Goal: Information Seeking & Learning: Understand process/instructions

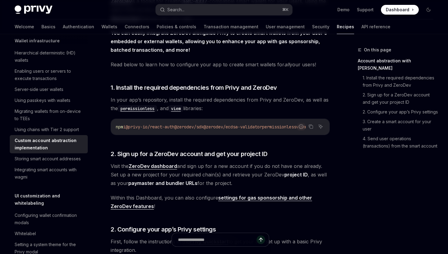
scroll to position [156, 0]
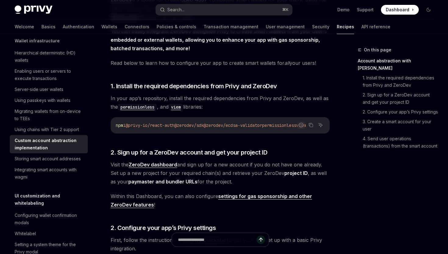
click at [203, 182] on span "Visit the ZeroDev dashboard and sign up for a new account if you do not have on…" at bounding box center [220, 173] width 219 height 26
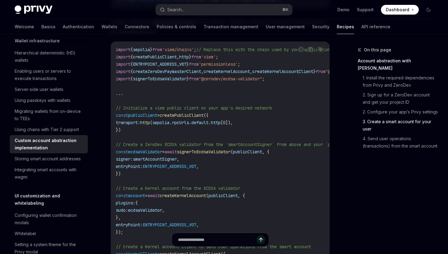
scroll to position [822, 0]
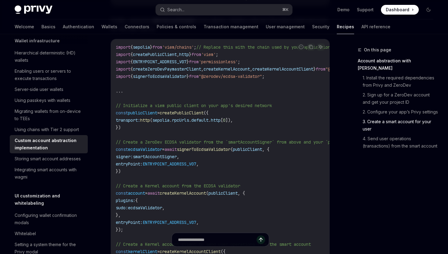
click at [183, 79] on span "signerToEcdsaValidator" at bounding box center [160, 76] width 54 height 5
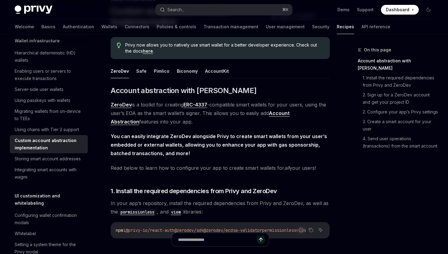
scroll to position [51, 0]
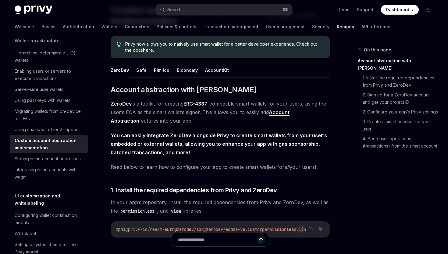
click at [161, 69] on button "Pimlico" at bounding box center [162, 70] width 16 height 14
type textarea "*"
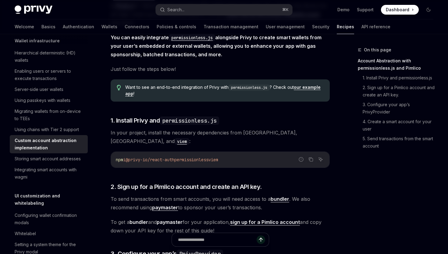
scroll to position [162, 0]
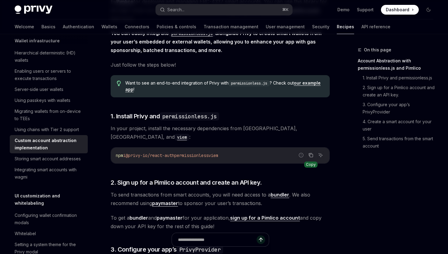
click at [310, 153] on icon "Copy the contents from the code block" at bounding box center [310, 155] width 5 height 5
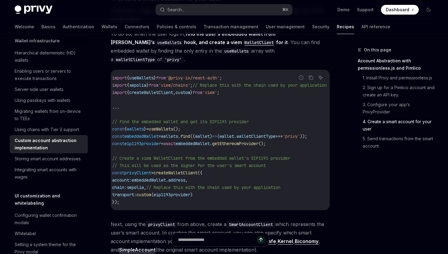
scroll to position [0, 3]
click at [118, 134] on span "const" at bounding box center [118, 136] width 12 height 5
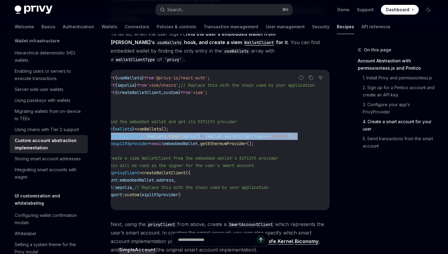
scroll to position [0, 37]
drag, startPoint x: 118, startPoint y: 119, endPoint x: 332, endPoint y: 121, distance: 213.2
click at [332, 121] on div "On this page Account Abstraction with permissionless.js and Pimlico 1. Install …" at bounding box center [224, 96] width 428 height 1521
copy code "const embeddedWallet = wallets . find (( wallet ) => ( wallet . walletClientTyp…"
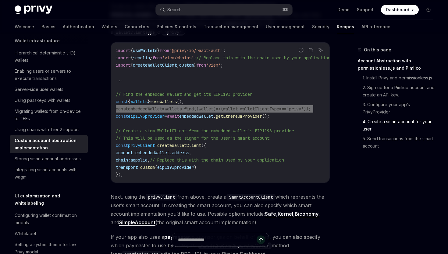
scroll to position [726, 0]
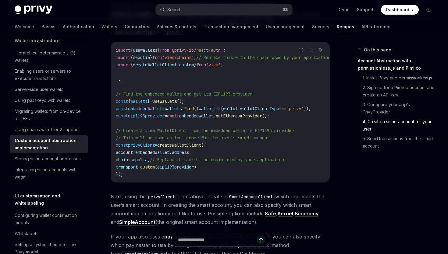
click at [122, 113] on span "const" at bounding box center [122, 115] width 12 height 5
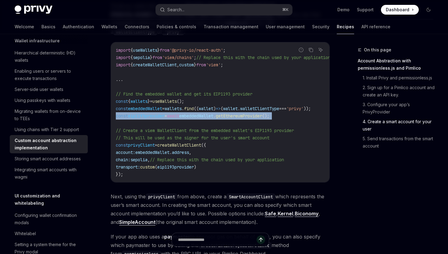
drag, startPoint x: 122, startPoint y: 99, endPoint x: 308, endPoint y: 101, distance: 186.4
click at [308, 101] on code "import { useWallets } from '@privy-io/react-auth' ; import { sepolia } from 'vi…" at bounding box center [230, 113] width 229 height 132
copy code "const eip1193provider = await embeddedWallet . getEthereumProvider ();"
click at [120, 143] on span "const" at bounding box center [122, 145] width 12 height 5
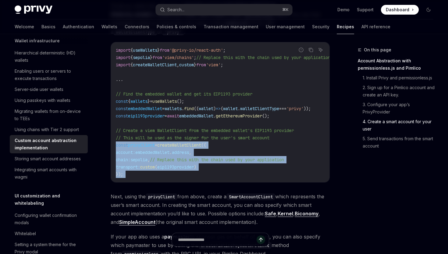
drag, startPoint x: 120, startPoint y: 128, endPoint x: 135, endPoint y: 155, distance: 30.5
click at [135, 155] on code "import { useWallets } from '@privy-io/react-auth' ; import { sepolia } from 'vi…" at bounding box center [230, 113] width 229 height 132
copy code "const privyClient = createWalletClient ({ account: embeddedWallet . address , c…"
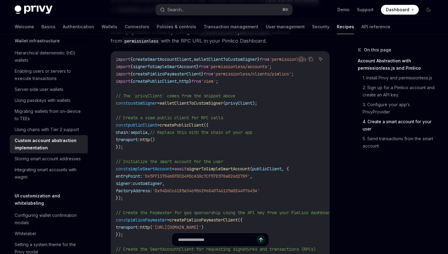
scroll to position [941, 0]
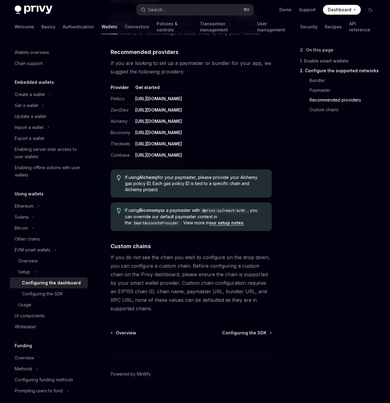
scroll to position [696, 0]
click at [247, 330] on span "Configuring the SDK" at bounding box center [244, 333] width 44 height 6
type textarea "*"
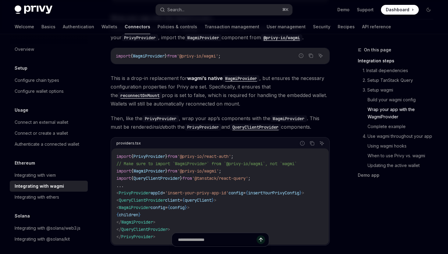
scroll to position [855, 0]
click at [197, 169] on span "'@privy-io/wagmi'" at bounding box center [197, 171] width 41 height 5
drag, startPoint x: 197, startPoint y: 166, endPoint x: 217, endPoint y: 166, distance: 19.5
click at [218, 169] on span "'@privy-io/wagmi'" at bounding box center [197, 171] width 41 height 5
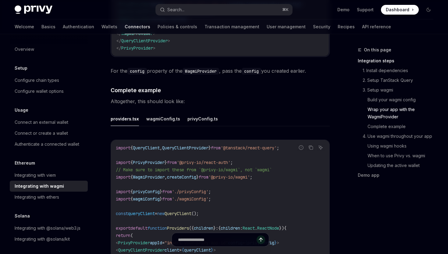
scroll to position [1051, 0]
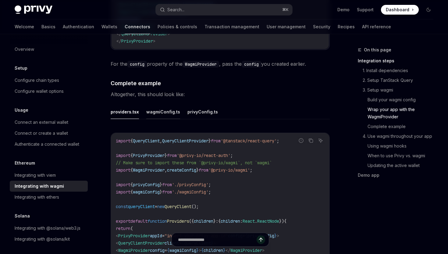
click at [167, 107] on button "wagmiConfig.ts" at bounding box center [163, 112] width 34 height 14
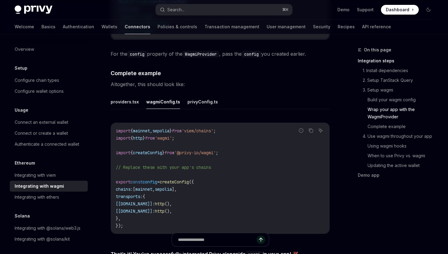
scroll to position [1066, 0]
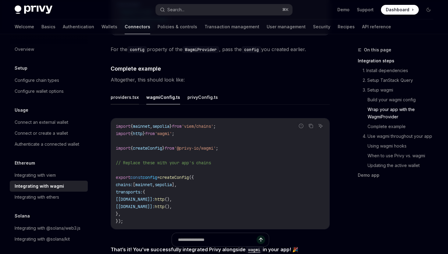
click at [128, 94] on button "providers.tsx" at bounding box center [125, 97] width 28 height 14
type textarea "*"
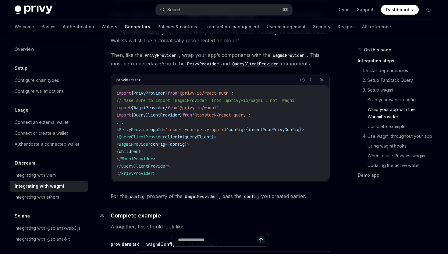
scroll to position [918, 0]
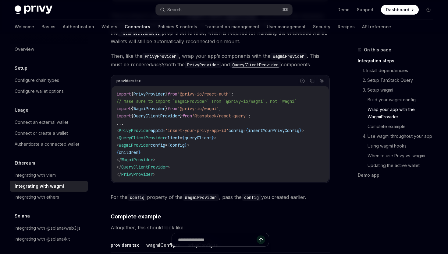
click at [121, 106] on span "import" at bounding box center [123, 108] width 15 height 5
drag, startPoint x: 121, startPoint y: 103, endPoint x: 274, endPoint y: 102, distance: 152.6
click at [276, 102] on code "import { PrivyProvider } from '@privy-io/react-auth' ; // Make sure to import `…" at bounding box center [219, 134] width 207 height 88
copy code "import { WagmiProvider } from '@privy-io/wagmi' ;"
click at [119, 135] on span "<" at bounding box center [117, 137] width 2 height 5
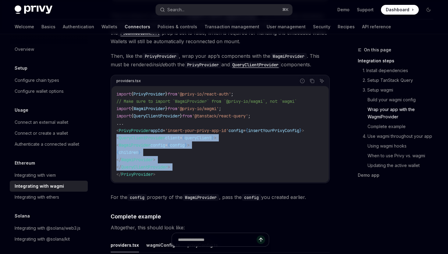
drag, startPoint x: 119, startPoint y: 130, endPoint x: 185, endPoint y: 159, distance: 72.4
click at [185, 159] on code "import { PrivyProvider } from '@privy-io/react-auth' ; // Make sure to import `…" at bounding box center [219, 134] width 207 height 88
copy code "< QueryClientProvider client = { queryClient } > < WagmiProvider config = { con…"
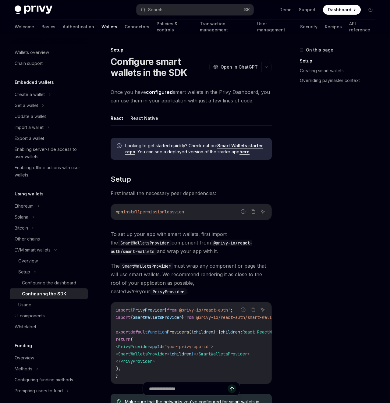
scroll to position [91, 0]
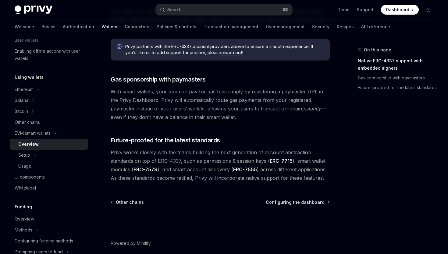
scroll to position [456, 0]
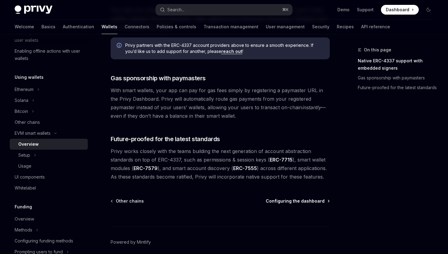
click at [280, 201] on span "Configuring the dashboard" at bounding box center [295, 201] width 59 height 6
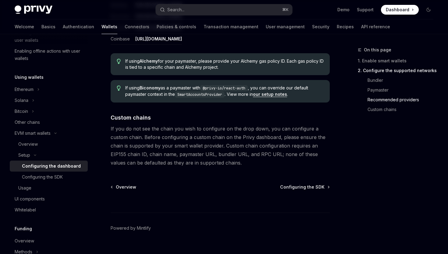
scroll to position [828, 0]
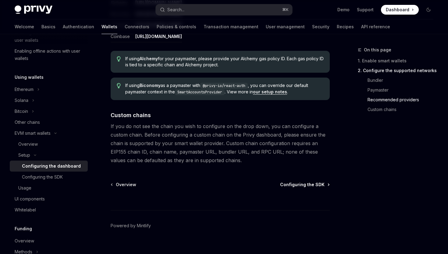
click at [301, 184] on span "Configuring the SDK" at bounding box center [302, 185] width 44 height 6
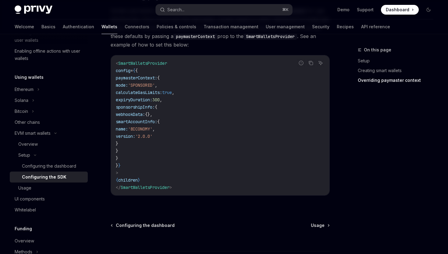
scroll to position [546, 0]
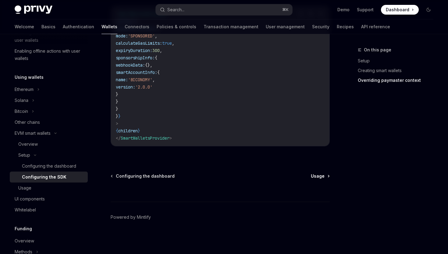
click at [318, 174] on span "Usage" at bounding box center [318, 176] width 14 height 6
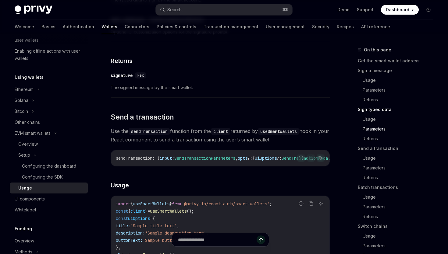
scroll to position [797, 0]
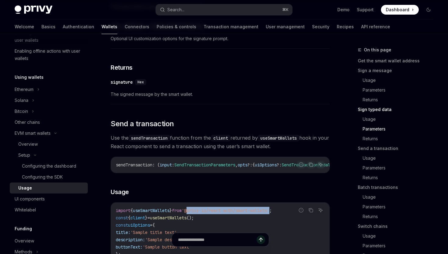
drag, startPoint x: 195, startPoint y: 226, endPoint x: 281, endPoint y: 226, distance: 86.5
click at [269, 213] on span "'@privy-io/react-auth/smart-wallets'" at bounding box center [225, 210] width 88 height 5
copy span "@privy-io/react-auth/smart-wallets"
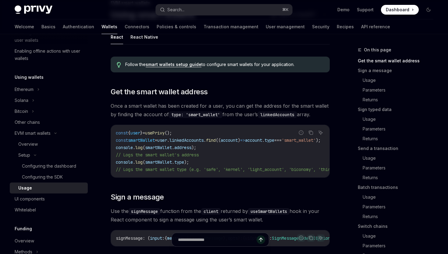
scroll to position [0, 0]
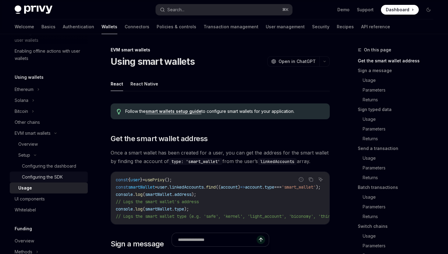
click at [55, 178] on div "Configuring the SDK" at bounding box center [42, 177] width 41 height 7
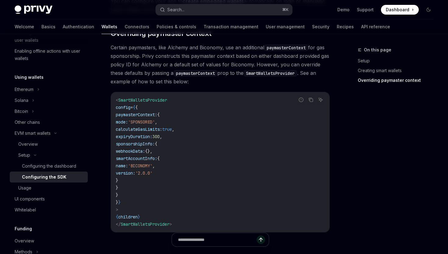
scroll to position [459, 0]
click at [138, 109] on span "{" at bounding box center [136, 108] width 2 height 5
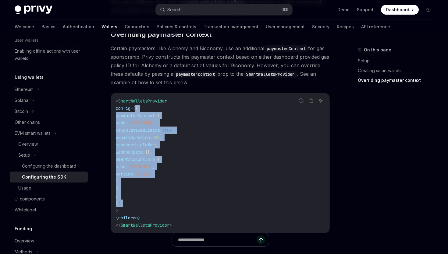
drag, startPoint x: 142, startPoint y: 109, endPoint x: 137, endPoint y: 204, distance: 94.8
click at [137, 204] on code "< SmartWalletsProvider config = { { paymasterContext: { mode: 'SPONSORED' , cal…" at bounding box center [220, 163] width 209 height 132
copy code "{ paymasterContext: { mode: 'SPONSORED' , calculateGasLimits: true , expiryDura…"
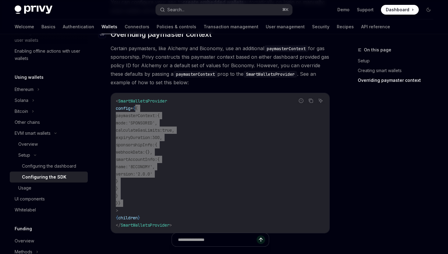
scroll to position [546, 0]
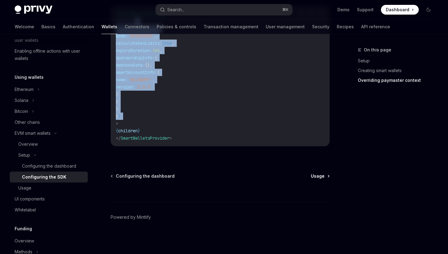
click at [317, 177] on span "Usage" at bounding box center [318, 176] width 14 height 6
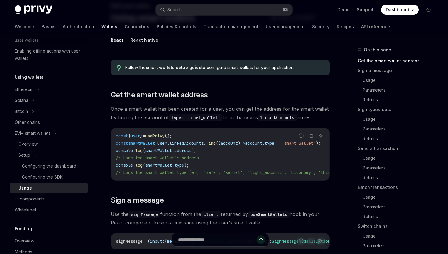
click at [122, 143] on span "const" at bounding box center [122, 143] width 12 height 5
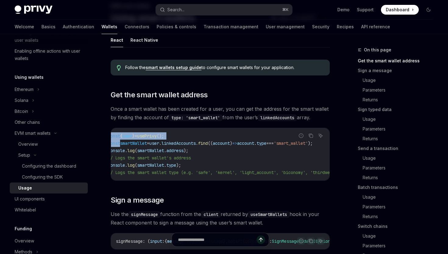
scroll to position [0, 11]
drag, startPoint x: 122, startPoint y: 143, endPoint x: 316, endPoint y: 146, distance: 194.3
click at [316, 146] on div "Report incorrect code Copy Ask AI const { user } = usePrivy (); const smartWall…" at bounding box center [220, 154] width 219 height 53
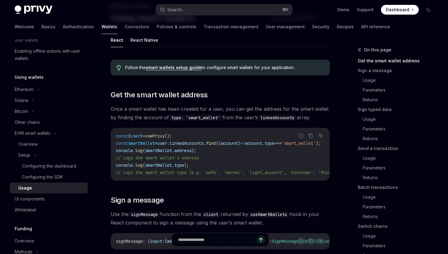
click at [122, 144] on span "const" at bounding box center [122, 143] width 12 height 5
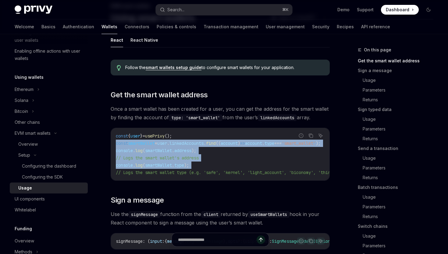
drag, startPoint x: 122, startPoint y: 144, endPoint x: 300, endPoint y: 164, distance: 178.7
click at [300, 164] on code "const { user } = usePrivy (); const smartWallet = user . linkedAccounts . find …" at bounding box center [268, 154] width 304 height 44
copy code "const smartWallet = user . linkedAccounts . find (( account ) => account . type…"
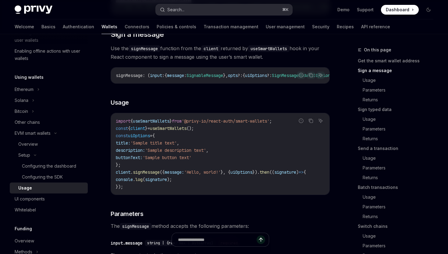
scroll to position [210, 0]
click at [119, 131] on span "const" at bounding box center [122, 127] width 12 height 5
drag, startPoint x: 119, startPoint y: 132, endPoint x: 248, endPoint y: 132, distance: 128.5
click at [249, 132] on code "import { useSmartWallets } from '@privy-io/react-auth/smart-wallets' ; const { …" at bounding box center [220, 153] width 209 height 73
copy code "const { client } = useSmartWallets ();"
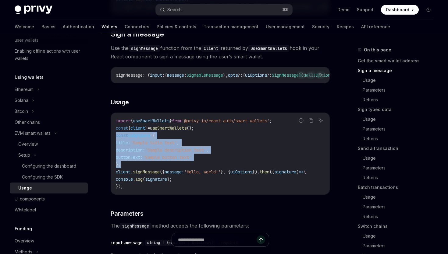
drag, startPoint x: 132, startPoint y: 168, endPoint x: 115, endPoint y: 142, distance: 31.2
click at [115, 142] on div "import { useSmartWallets } from '@privy-io/react-auth/smart-wallets' ; const { …" at bounding box center [220, 154] width 218 height 82
copy code "const uiOptions = { title: 'Sample title text' , description: 'Sample descripti…"
click at [124, 175] on span "client" at bounding box center [123, 171] width 15 height 5
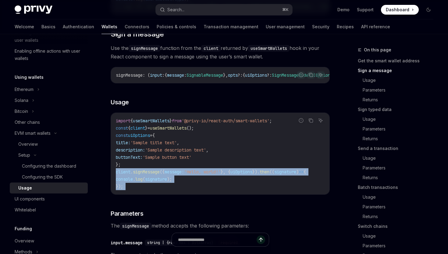
drag, startPoint x: 124, startPoint y: 179, endPoint x: 129, endPoint y: 191, distance: 12.8
click at [129, 190] on code "import { useSmartWallets } from '@privy-io/react-auth/smart-wallets' ; const { …" at bounding box center [220, 153] width 209 height 73
copy code "client . signMessage ({ message: 'Hello, world!' }, { uiOptions }). then (( sig…"
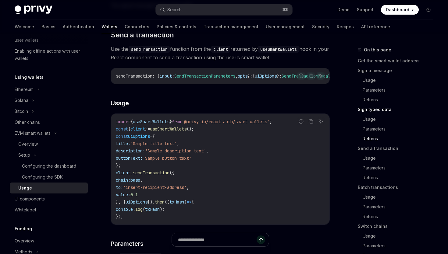
scroll to position [885, 0]
click at [120, 176] on span "client" at bounding box center [123, 173] width 15 height 5
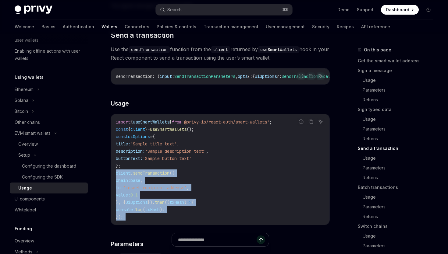
drag, startPoint x: 120, startPoint y: 187, endPoint x: 146, endPoint y: 230, distance: 50.0
click at [146, 221] on code "import { useSmartWallets } from '@privy-io/react-auth/smart-wallets' ; const { …" at bounding box center [220, 169] width 209 height 102
copy code "client . sendTransaction ({ chain: base , to: 'insert-recipient-address' , valu…"
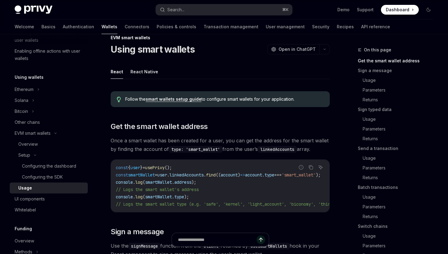
scroll to position [0, 0]
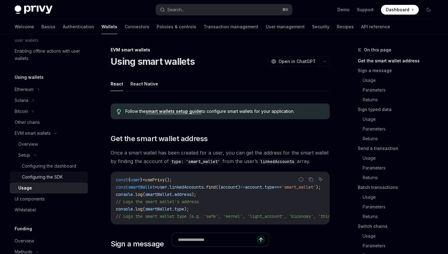
click at [48, 177] on div "Configuring the SDK" at bounding box center [42, 177] width 41 height 7
type textarea "*"
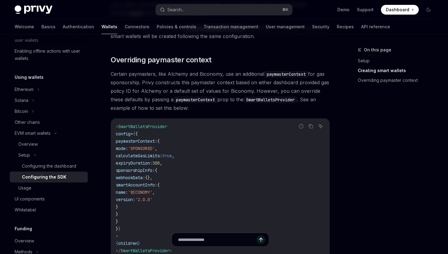
scroll to position [434, 0]
click at [121, 133] on span "config" at bounding box center [123, 133] width 15 height 5
drag, startPoint x: 121, startPoint y: 133, endPoint x: 152, endPoint y: 197, distance: 71.2
click at [152, 197] on code "< SmartWalletsProvider config = { { paymasterContext: { mode: 'SPONSORED' , cal…" at bounding box center [220, 189] width 209 height 132
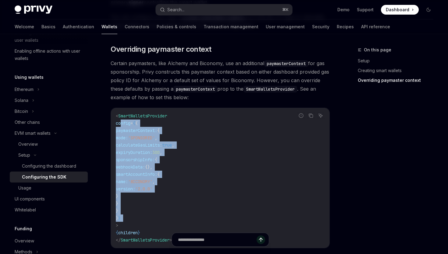
click at [142, 216] on code "< SmartWalletsProvider config = { { paymasterContext: { mode: 'SPONSORED' , cal…" at bounding box center [220, 178] width 209 height 132
copy code "config = { { paymasterContext: { mode: 'SPONSORED' , calculateGasLimits: true ,…"
click at [308, 116] on icon "Copy the contents from the code block" at bounding box center [310, 115] width 5 height 5
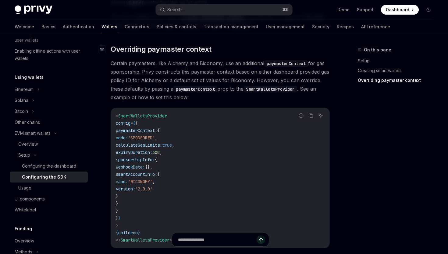
click at [131, 47] on span "Overriding paymaster context" at bounding box center [161, 49] width 100 height 10
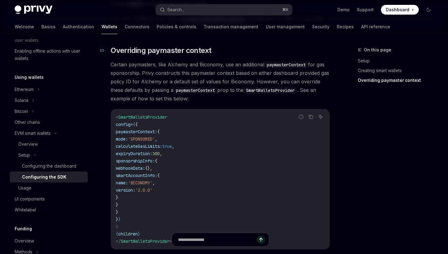
scroll to position [442, 0]
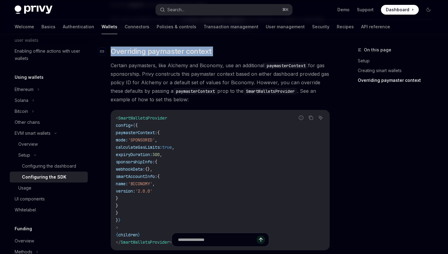
drag, startPoint x: 131, startPoint y: 47, endPoint x: 213, endPoint y: 47, distance: 81.6
click at [213, 47] on h2 "​ Overriding paymaster context" at bounding box center [220, 52] width 219 height 10
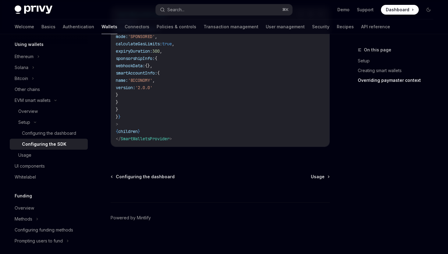
scroll to position [456, 0]
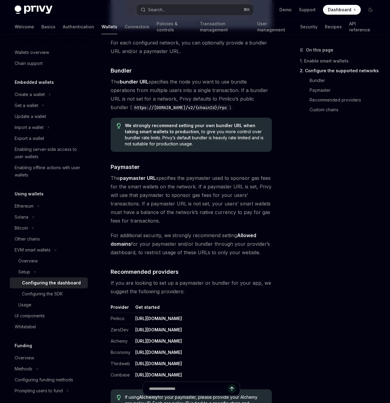
scroll to position [702, 0]
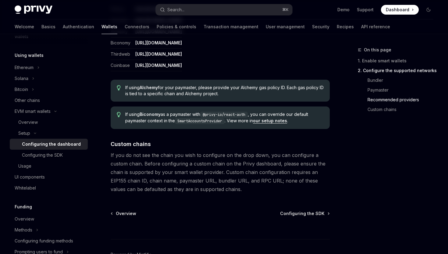
scroll to position [800, 0]
click at [293, 215] on span "Configuring the SDK" at bounding box center [302, 213] width 44 height 6
type textarea "*"
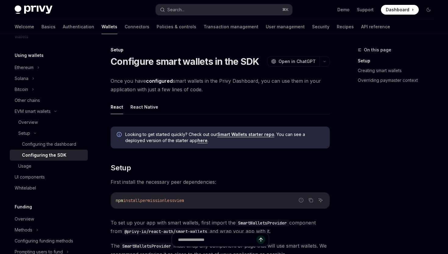
click at [242, 136] on link "Smart Wallets starter repo" at bounding box center [245, 134] width 57 height 5
click at [197, 142] on link "here" at bounding box center [202, 140] width 10 height 5
